Goal: Check status

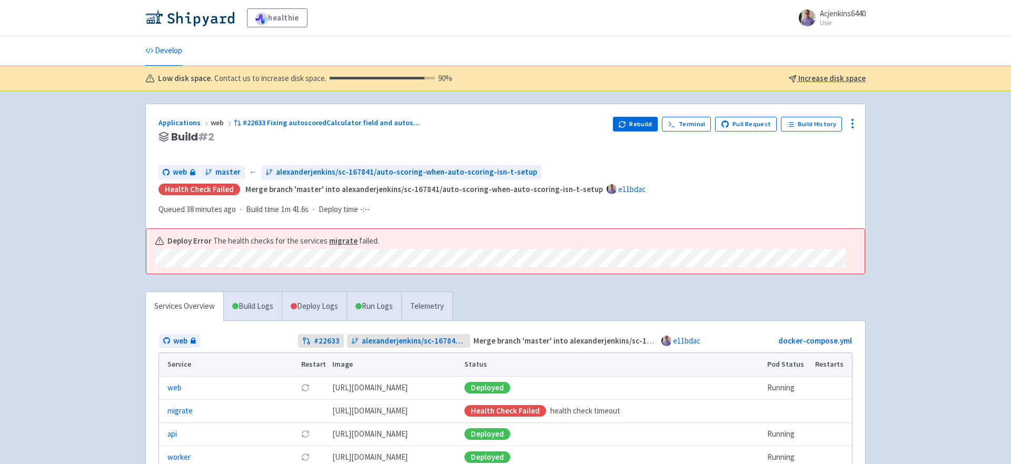
click at [458, 141] on h3 "Build # 2" at bounding box center [381, 137] width 446 height 12
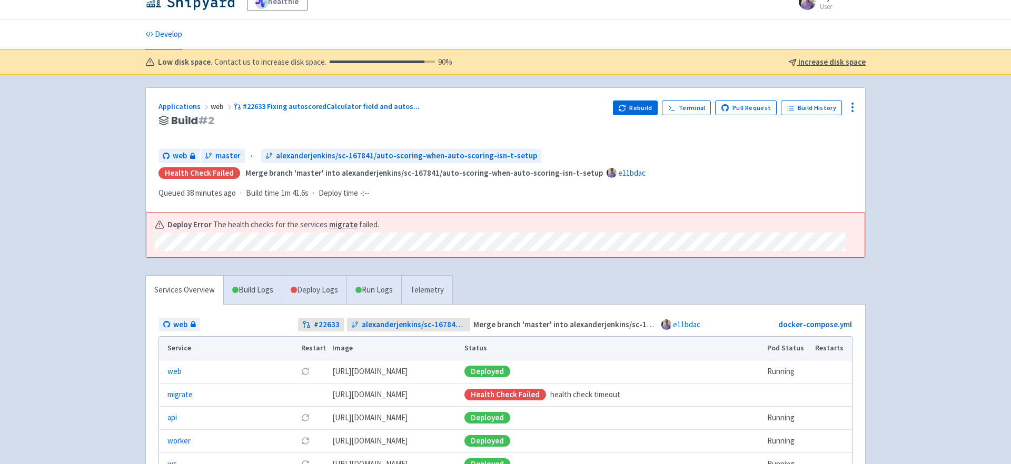
scroll to position [22, 0]
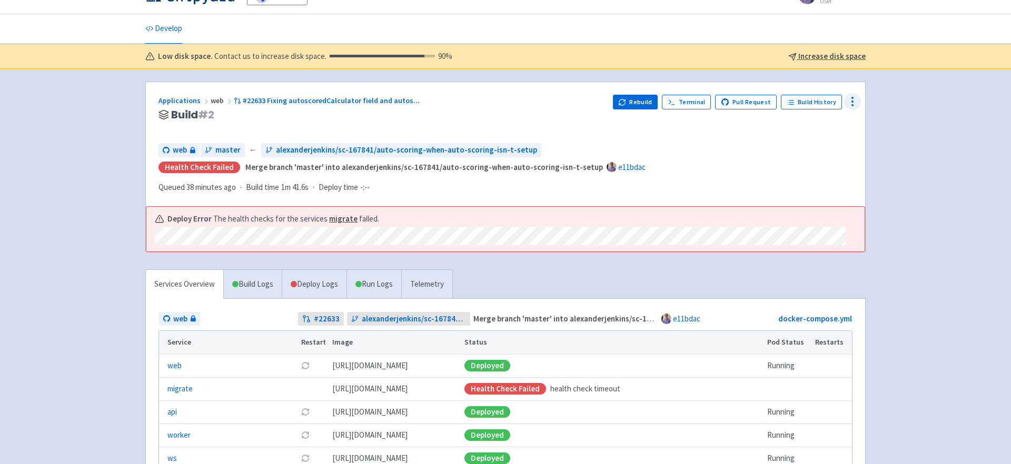
click at [849, 105] on icon at bounding box center [852, 101] width 13 height 13
click at [830, 144] on span "Data Dashboard" at bounding box center [811, 144] width 74 height 15
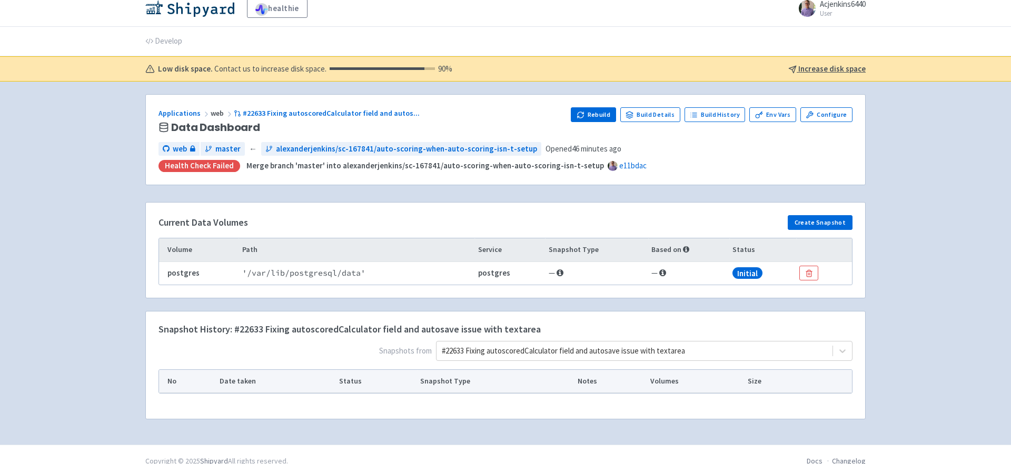
click at [674, 352] on div "#22633 Fixing autoscoredCalculator field and autosave issue with textarea" at bounding box center [644, 351] width 416 height 20
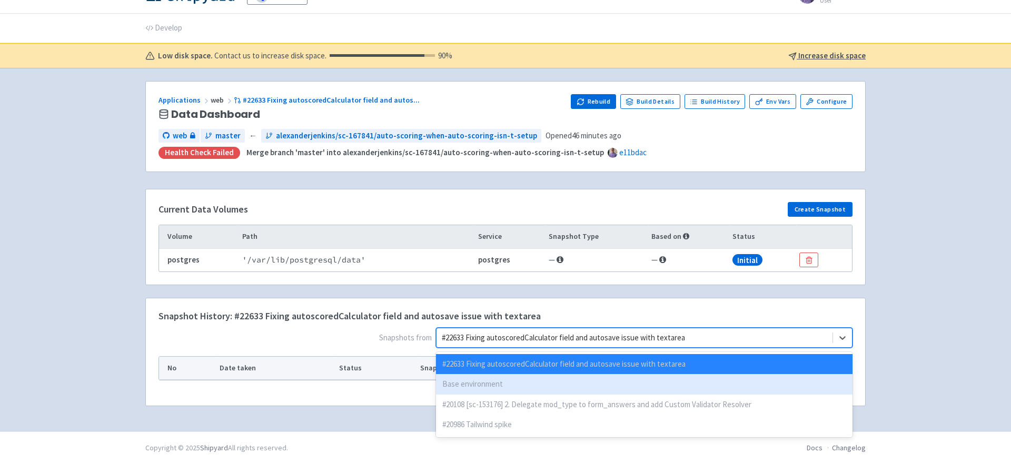
click at [641, 384] on div "Base environment" at bounding box center [644, 384] width 416 height 21
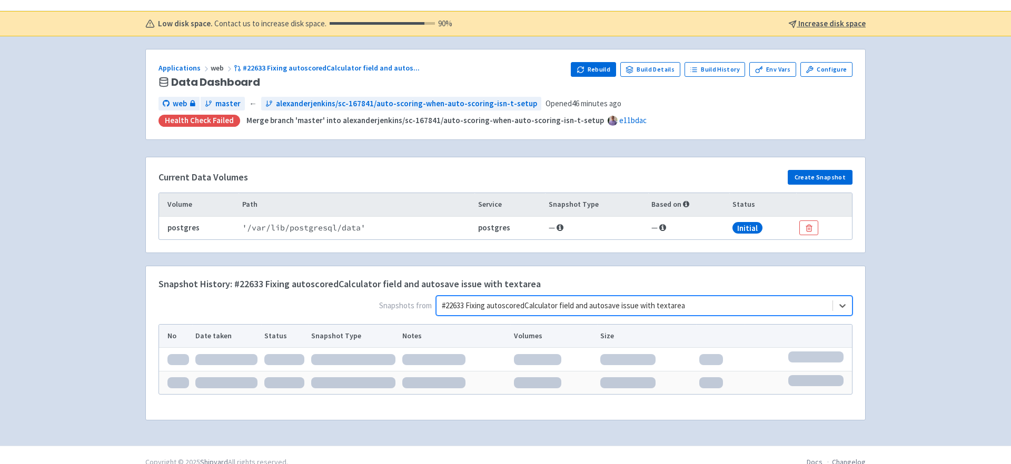
scroll to position [69, 0]
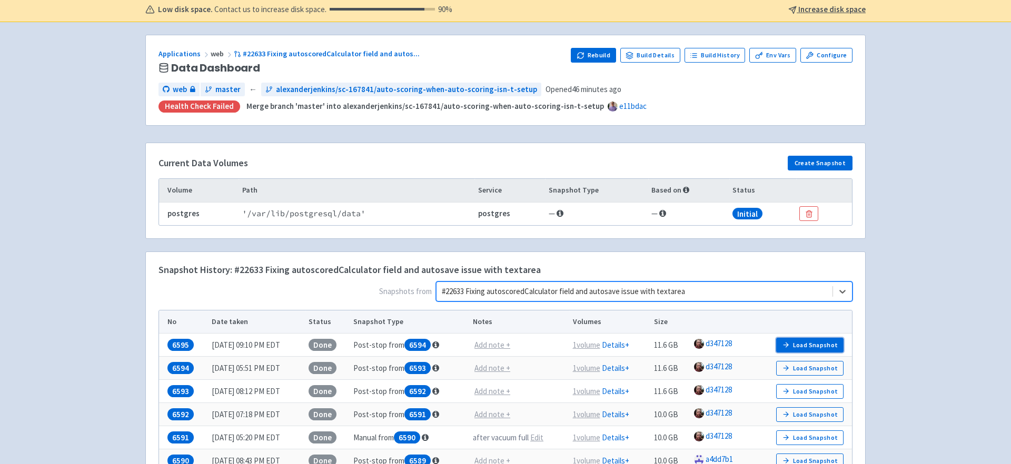
click at [815, 340] on button "Load Snapshot" at bounding box center [809, 345] width 67 height 15
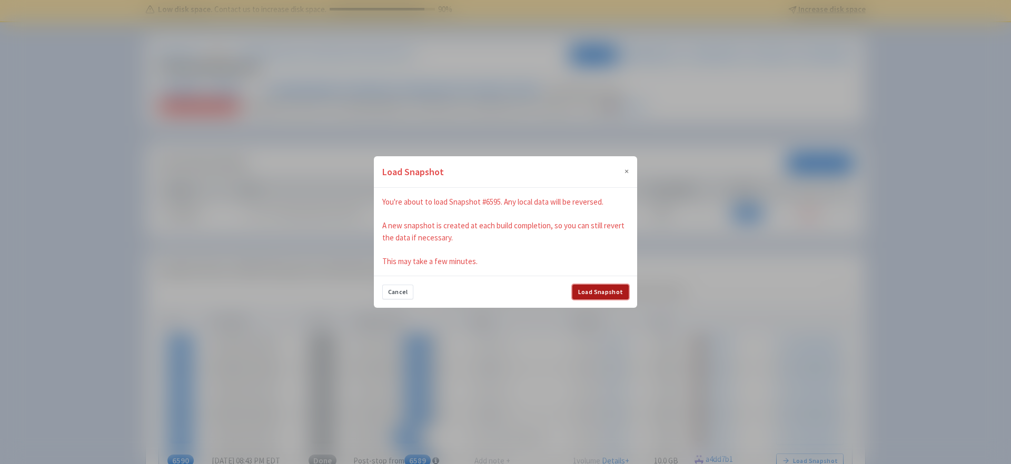
click at [598, 293] on button "Load Snapshot" at bounding box center [600, 292] width 56 height 15
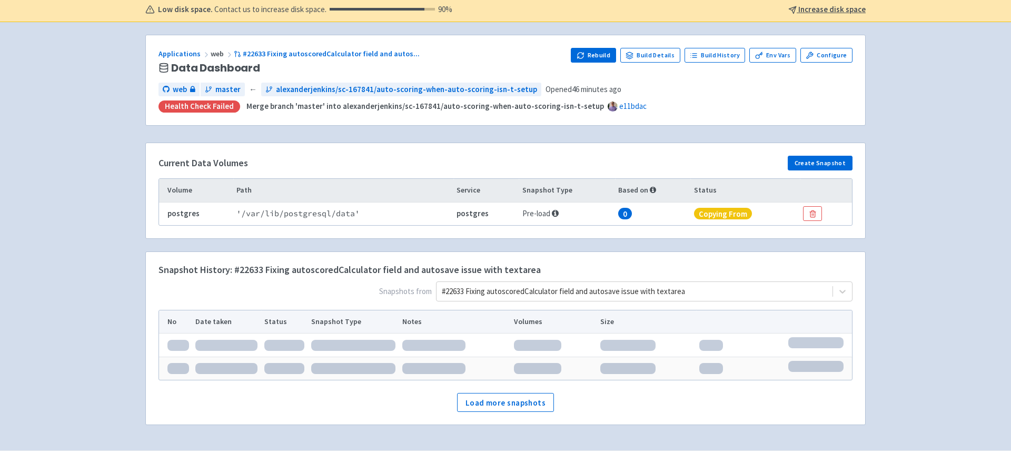
scroll to position [46, 0]
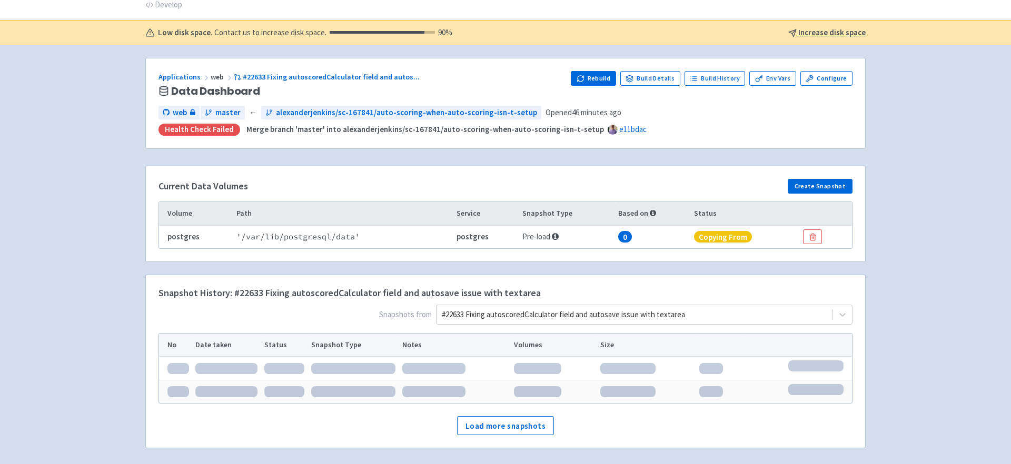
click at [358, 241] on td "' /var/lib/postgresql/data '" at bounding box center [343, 236] width 220 height 23
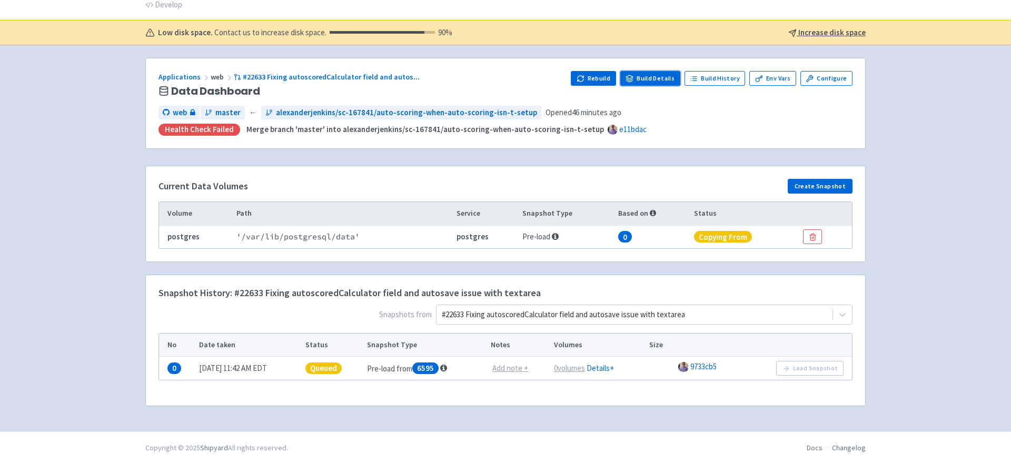
click at [663, 79] on link "Build Details" at bounding box center [650, 78] width 60 height 15
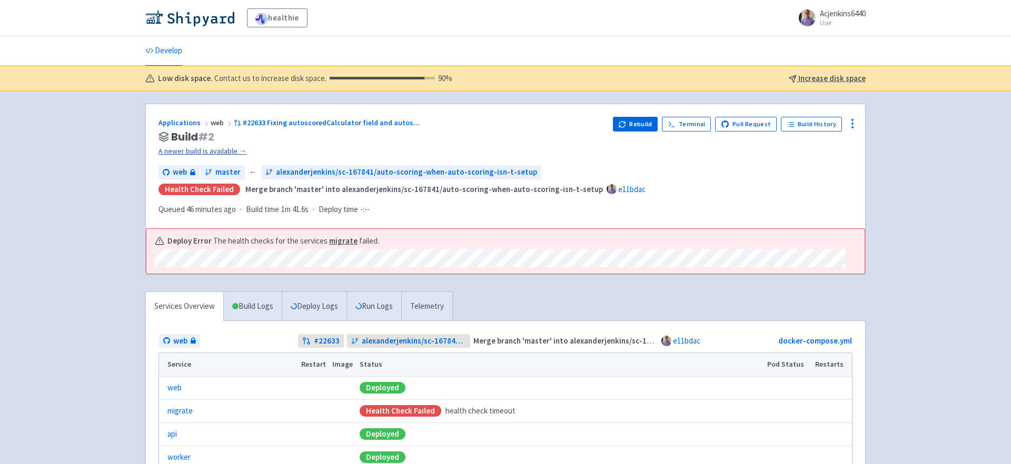
click at [228, 148] on link "A newer build is available →" at bounding box center [381, 151] width 446 height 12
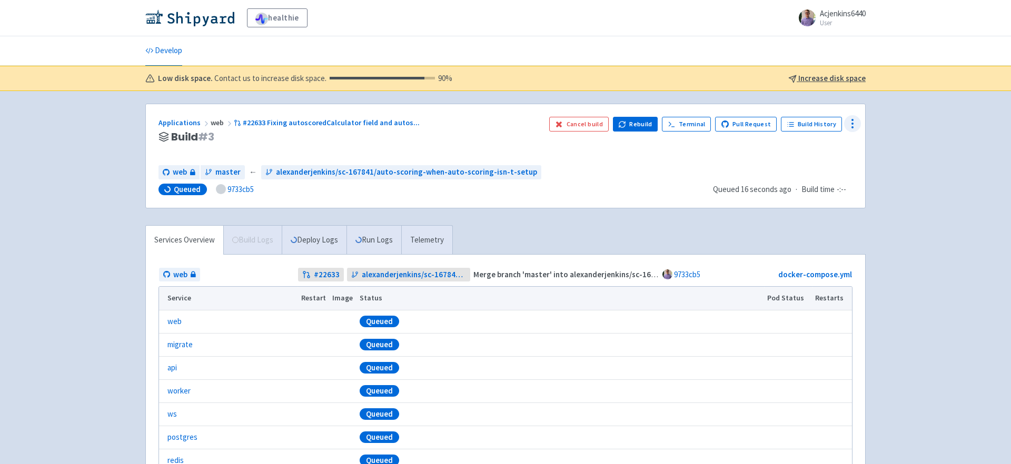
click at [854, 122] on icon at bounding box center [852, 123] width 13 height 13
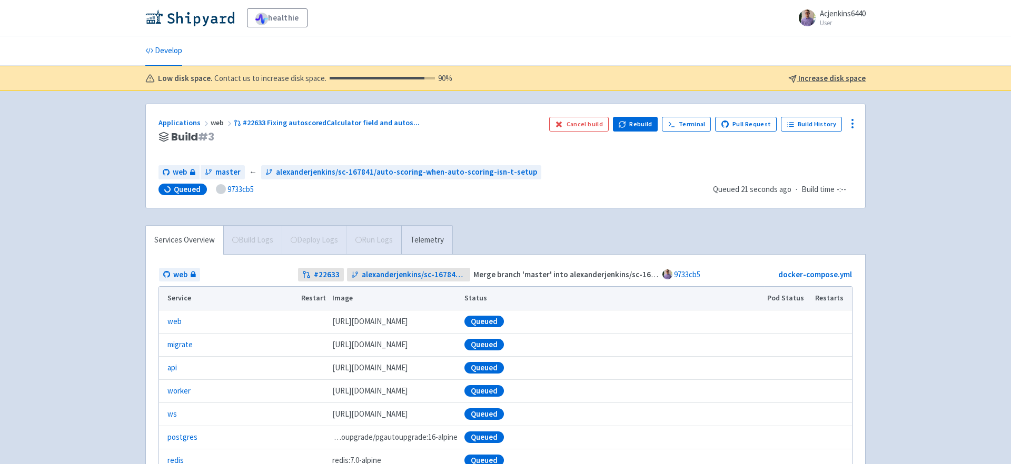
click at [894, 134] on div "healthie Acjenkins6440 User Profile Sign out Develop 90" at bounding box center [505, 262] width 1011 height 524
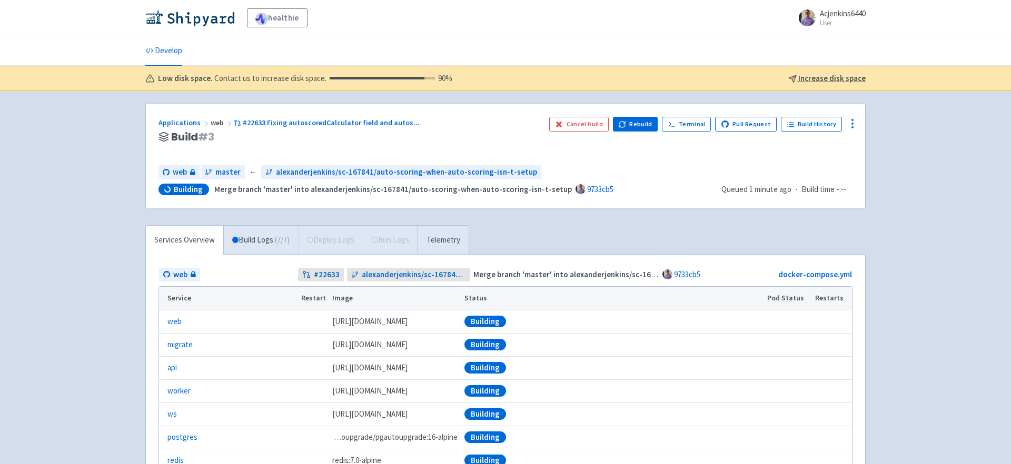
click at [124, 293] on div "healthie Acjenkins6440 User Profile Sign out Develop 90" at bounding box center [505, 262] width 1011 height 524
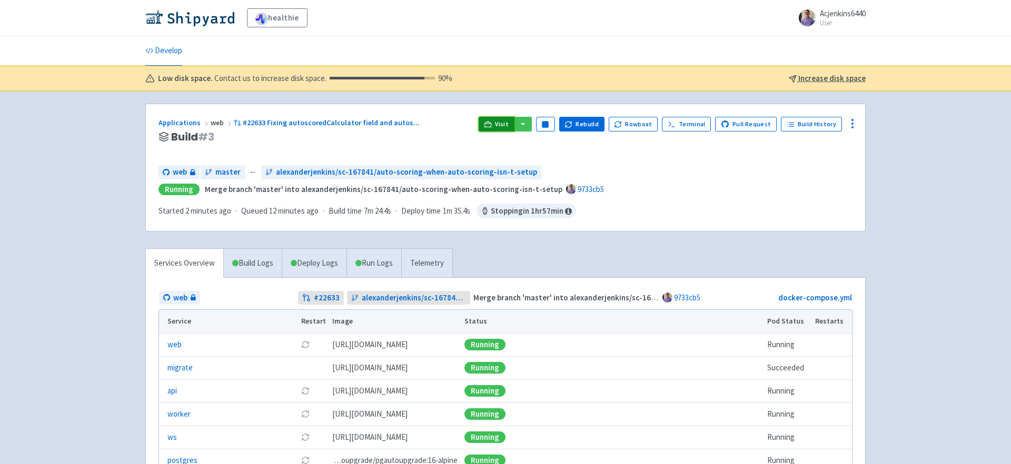
click at [486, 129] on link "Visit" at bounding box center [496, 124] width 36 height 15
